Goal: Information Seeking & Learning: Find specific fact

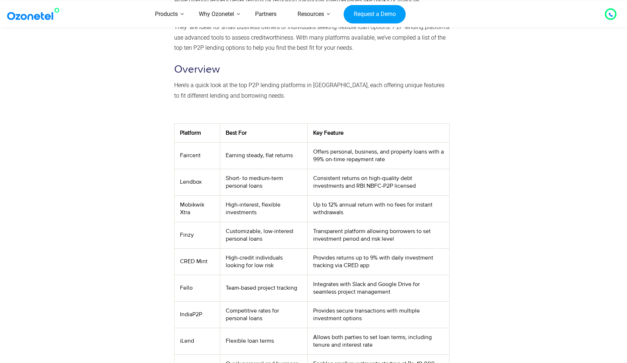
scroll to position [196, 0]
click at [184, 179] on td "Lendbox" at bounding box center [196, 181] width 45 height 26
copy td "Lendbox"
click at [192, 182] on td "Lendbox" at bounding box center [196, 181] width 45 height 26
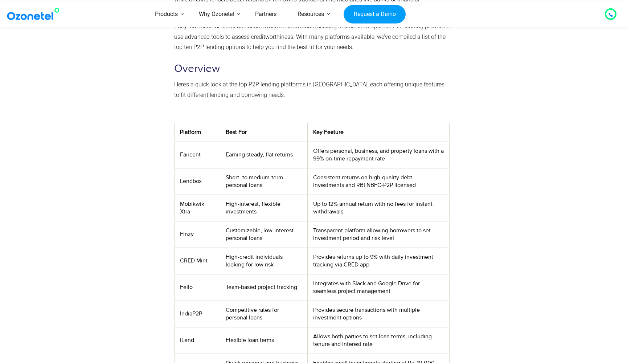
click at [194, 217] on td "Mobikwik Xtra" at bounding box center [196, 207] width 45 height 26
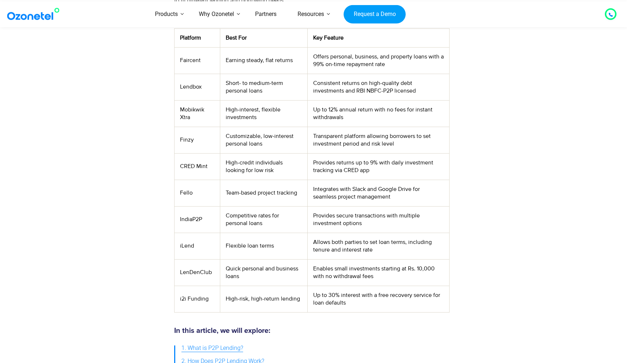
scroll to position [290, 0]
click at [185, 216] on td "IndiaP2P" at bounding box center [196, 219] width 45 height 26
copy td "IndiaP2P"
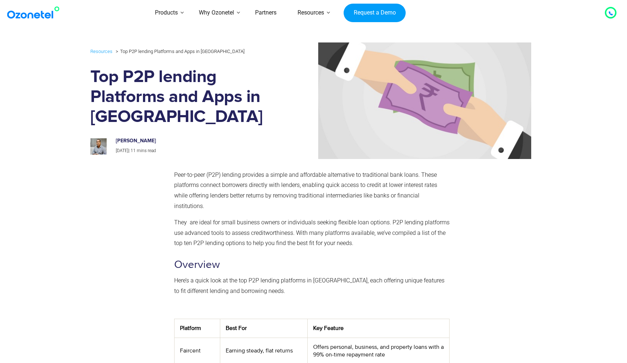
scroll to position [0, 0]
